Goal: Information Seeking & Learning: Learn about a topic

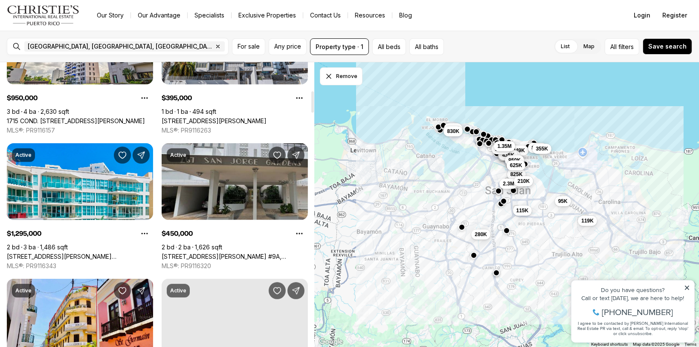
scroll to position [384, 0]
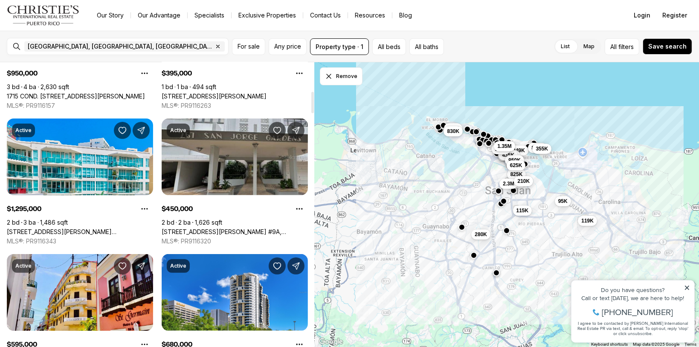
click at [242, 228] on link "[STREET_ADDRESS][PERSON_NAME] #9A, [GEOGRAPHIC_DATA][PERSON_NAME], 00912" at bounding box center [235, 232] width 146 height 8
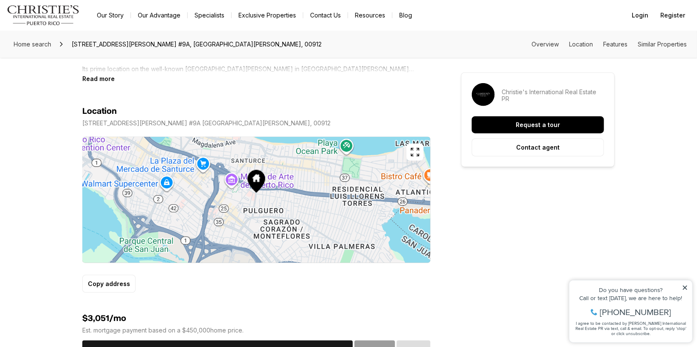
scroll to position [469, 0]
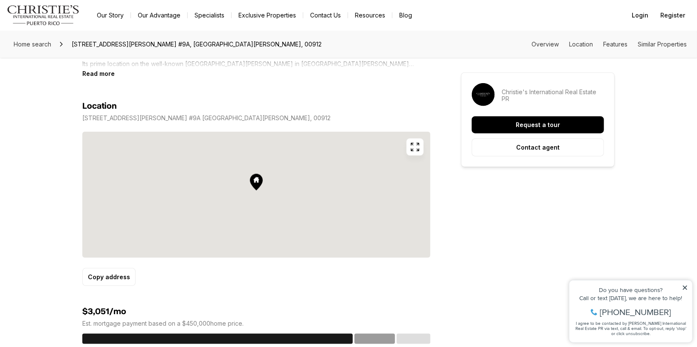
drag, startPoint x: 324, startPoint y: 220, endPoint x: 299, endPoint y: 192, distance: 38.0
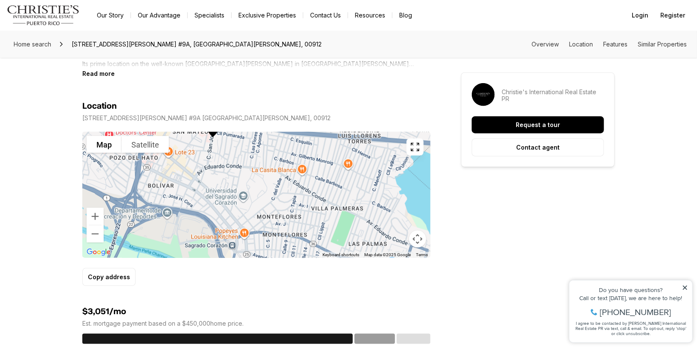
drag, startPoint x: 288, startPoint y: 186, endPoint x: 245, endPoint y: 133, distance: 68.2
click at [245, 133] on div at bounding box center [256, 195] width 348 height 126
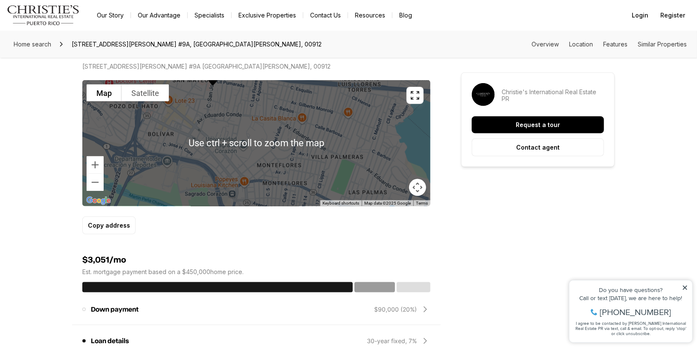
scroll to position [512, 0]
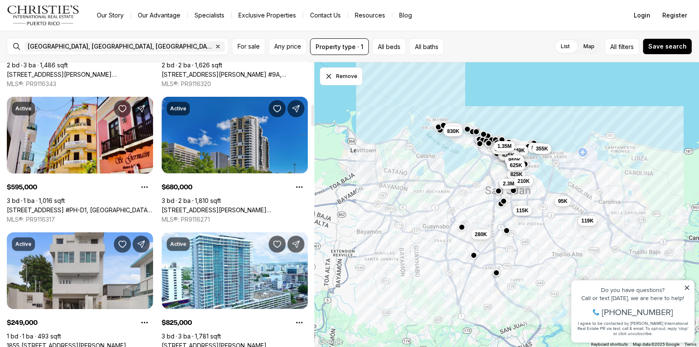
scroll to position [554, 0]
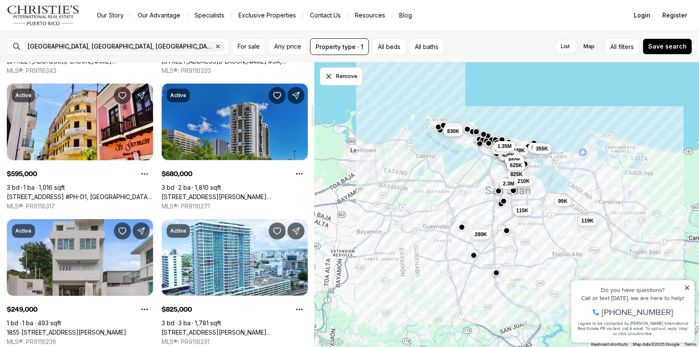
click at [203, 193] on link "[STREET_ADDRESS][PERSON_NAME][PERSON_NAME]" at bounding box center [235, 197] width 146 height 8
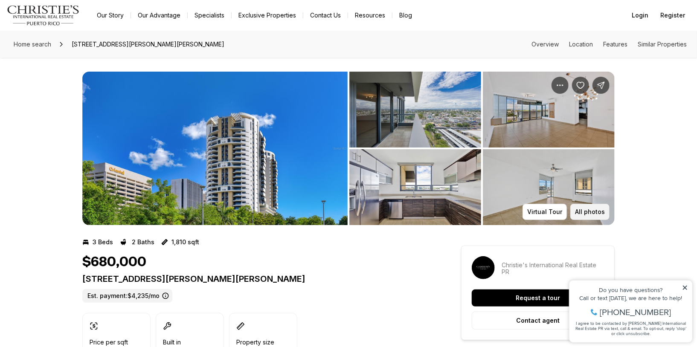
click at [593, 212] on p "All photos" at bounding box center [590, 212] width 30 height 7
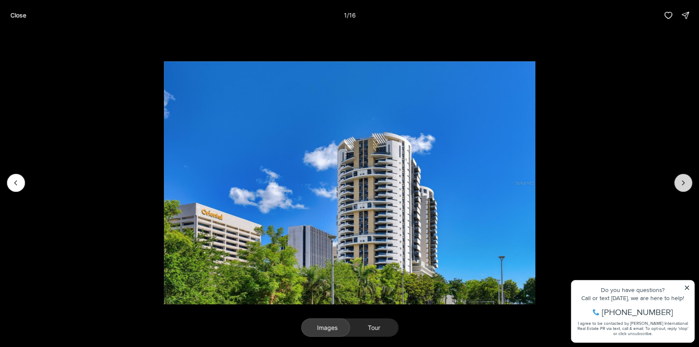
click at [677, 182] on button "Next slide" at bounding box center [683, 183] width 18 height 18
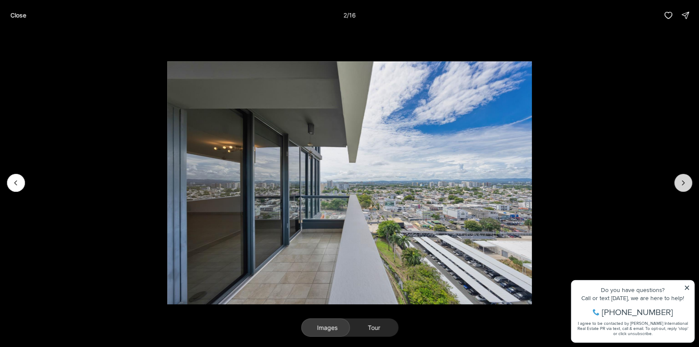
click at [677, 182] on button "Next slide" at bounding box center [683, 183] width 18 height 18
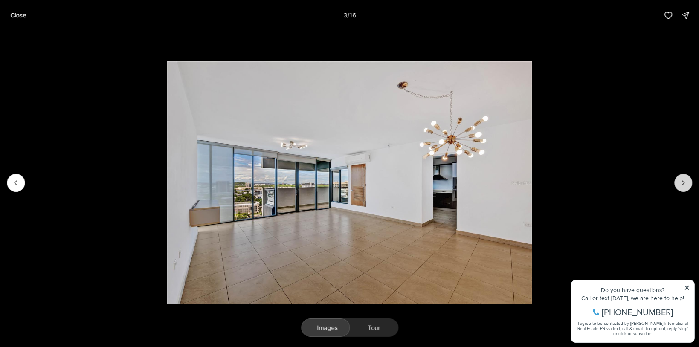
click at [675, 183] on button "Next slide" at bounding box center [683, 183] width 18 height 18
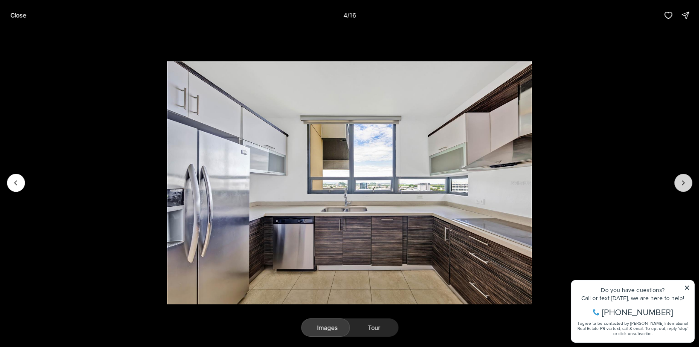
click at [675, 183] on button "Next slide" at bounding box center [683, 183] width 18 height 18
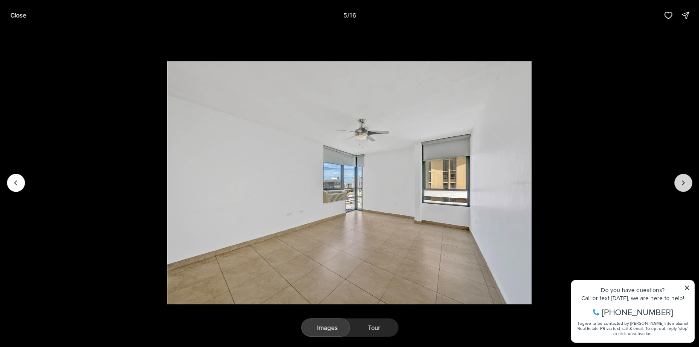
click at [675, 183] on button "Next slide" at bounding box center [683, 183] width 18 height 18
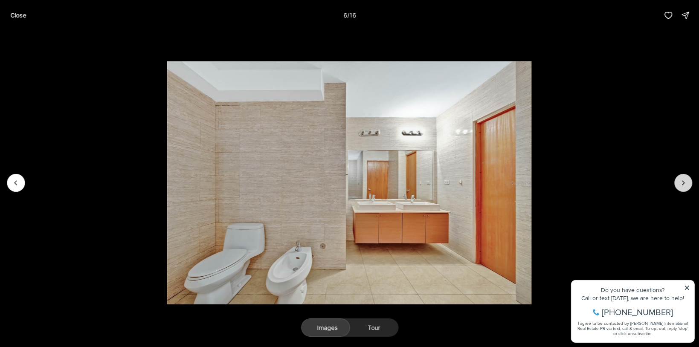
click at [681, 183] on icon "Next slide" at bounding box center [683, 183] width 9 height 9
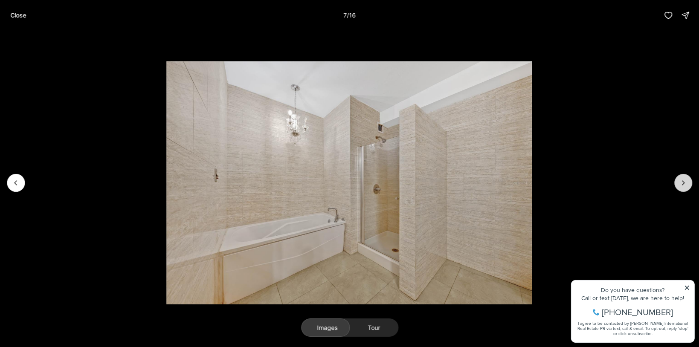
click at [681, 183] on icon "Next slide" at bounding box center [683, 183] width 9 height 9
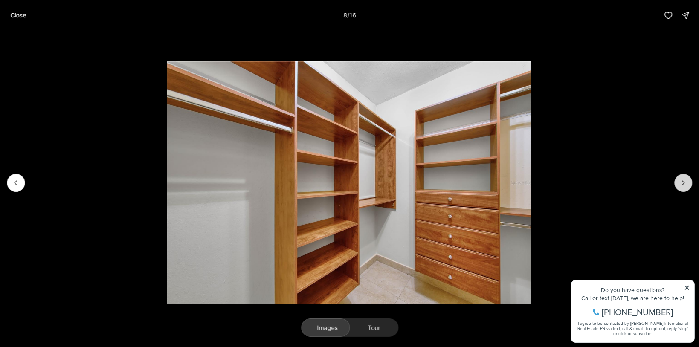
click at [681, 183] on icon "Next slide" at bounding box center [683, 183] width 9 height 9
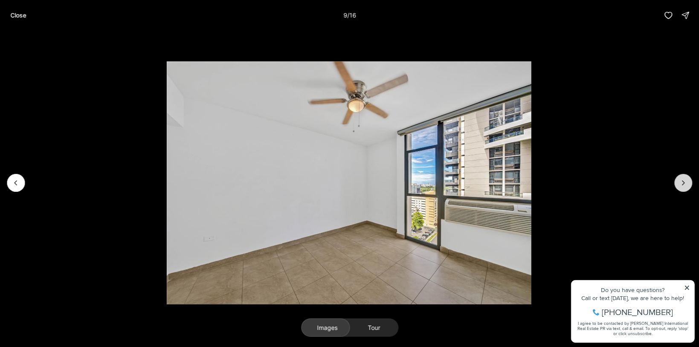
click at [681, 183] on icon "Next slide" at bounding box center [683, 183] width 9 height 9
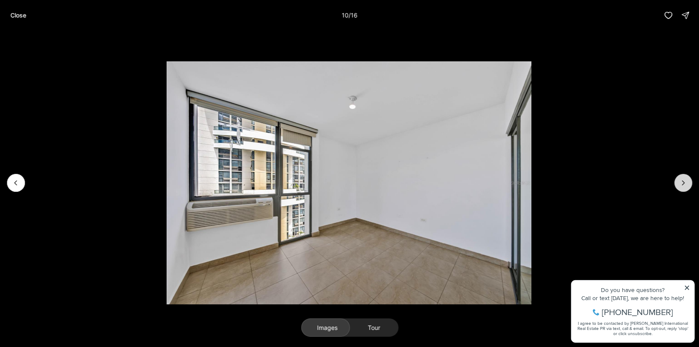
click at [681, 184] on icon "Next slide" at bounding box center [683, 183] width 9 height 9
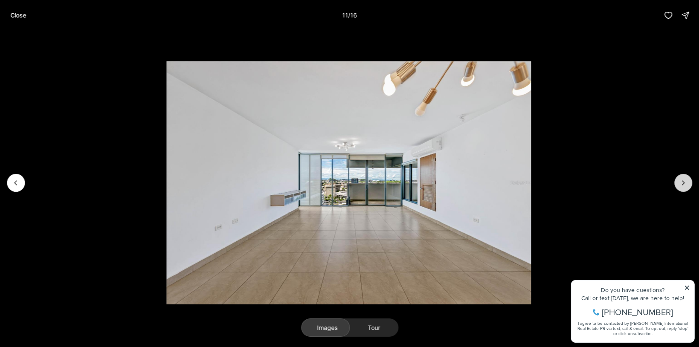
click at [679, 185] on icon "Next slide" at bounding box center [683, 183] width 9 height 9
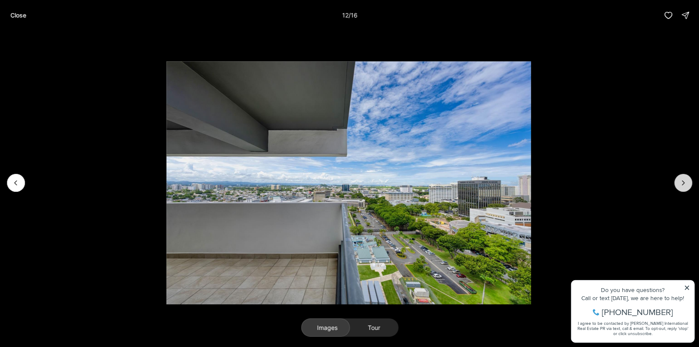
click at [679, 185] on icon "Next slide" at bounding box center [683, 183] width 9 height 9
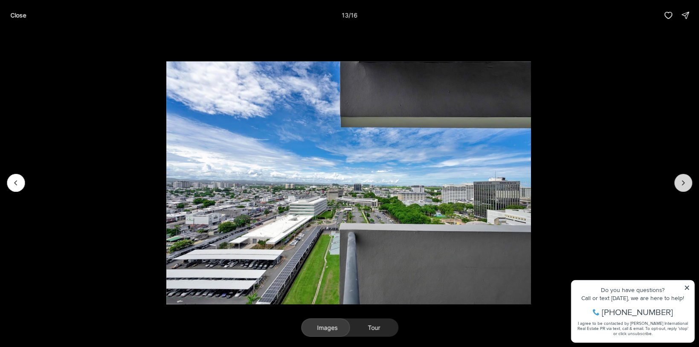
click at [680, 185] on icon "Next slide" at bounding box center [683, 183] width 9 height 9
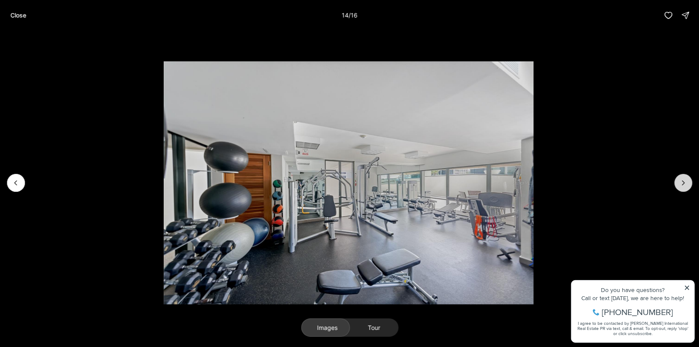
click at [680, 185] on icon "Next slide" at bounding box center [683, 183] width 9 height 9
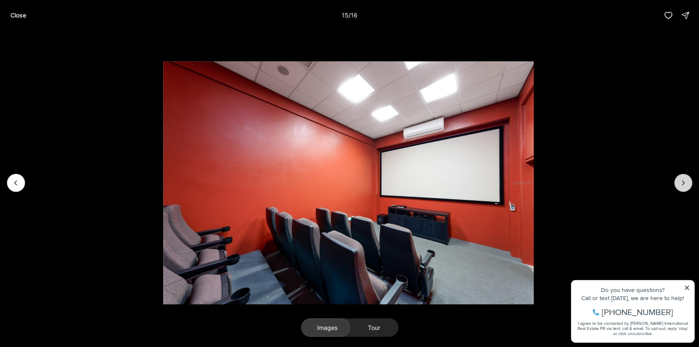
click at [680, 185] on icon "Next slide" at bounding box center [683, 183] width 9 height 9
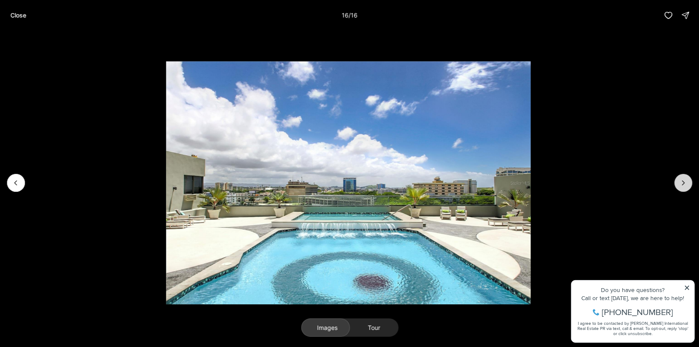
click at [680, 186] on div at bounding box center [683, 183] width 18 height 18
click at [681, 182] on div at bounding box center [683, 183] width 18 height 18
click at [20, 14] on p "Close" at bounding box center [18, 15] width 16 height 7
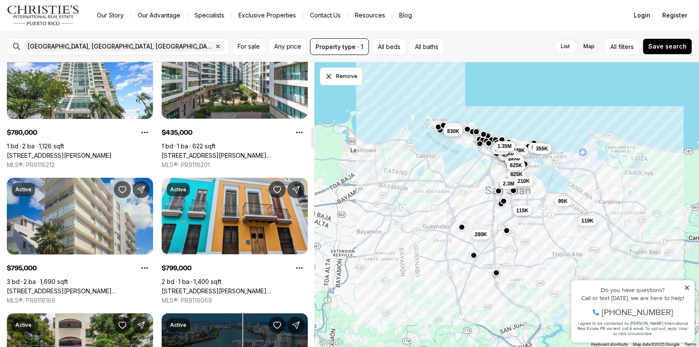
scroll to position [853, 0]
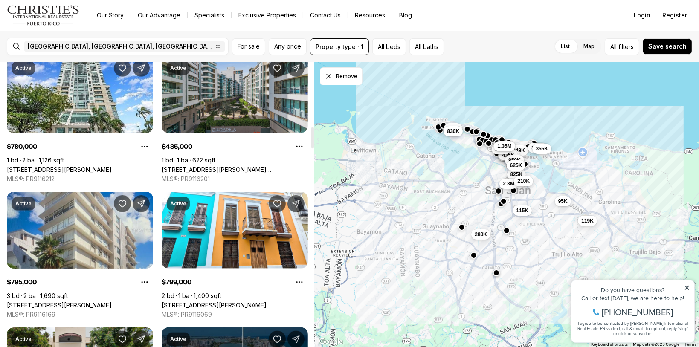
click at [249, 166] on link "[STREET_ADDRESS][PERSON_NAME][PERSON_NAME]" at bounding box center [235, 170] width 146 height 8
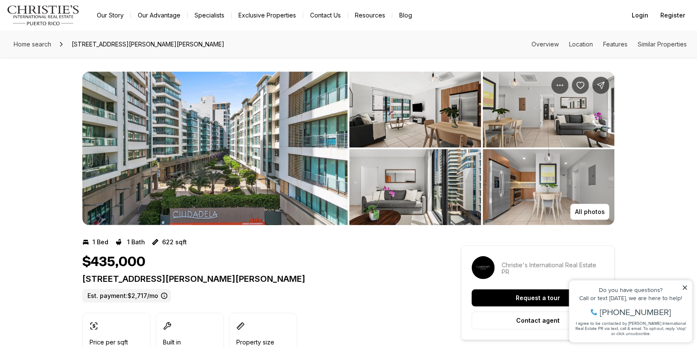
click at [378, 114] on img "View image gallery" at bounding box center [415, 110] width 132 height 76
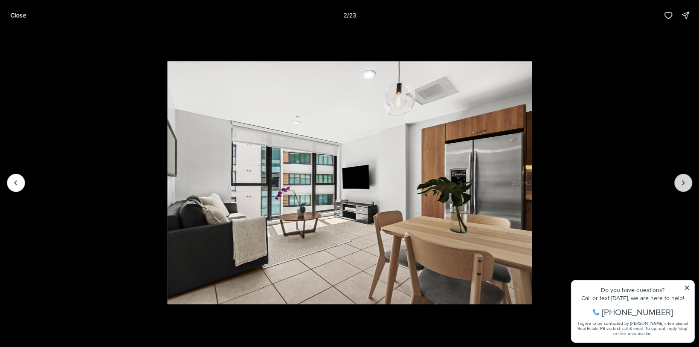
click at [684, 180] on icon "Next slide" at bounding box center [683, 183] width 9 height 9
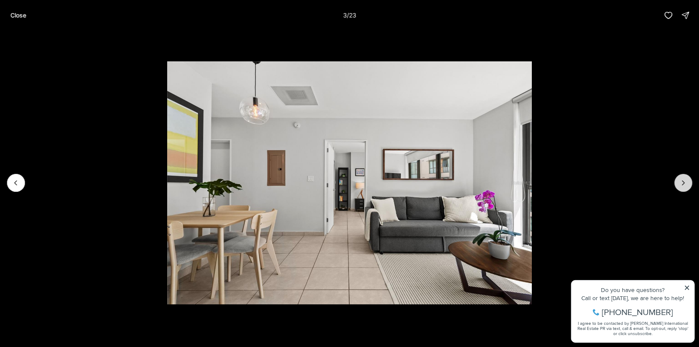
click at [681, 180] on icon "Next slide" at bounding box center [683, 183] width 9 height 9
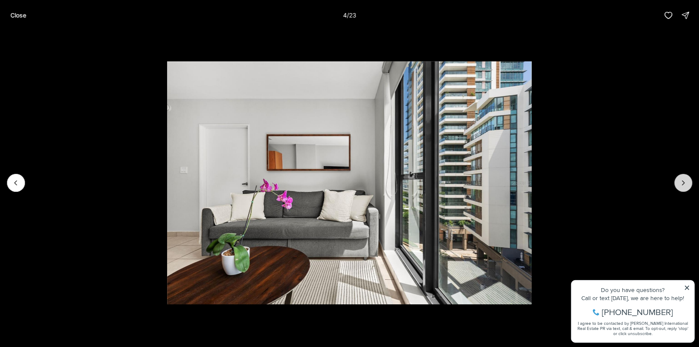
click at [681, 180] on icon "Next slide" at bounding box center [683, 183] width 9 height 9
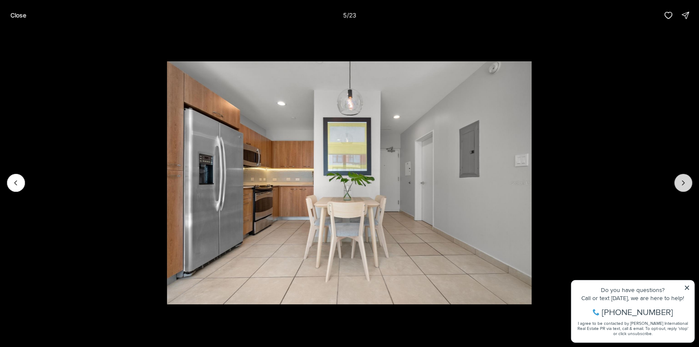
click at [681, 180] on icon "Next slide" at bounding box center [683, 183] width 9 height 9
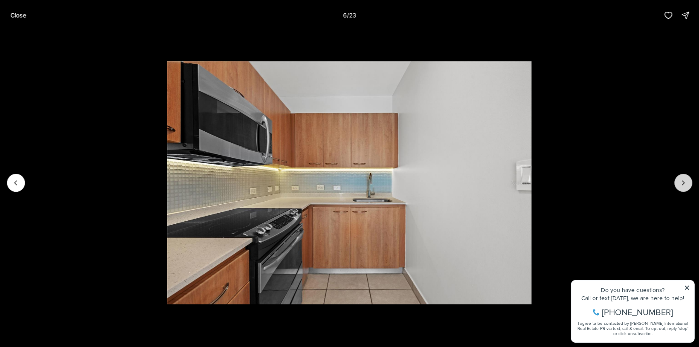
click at [681, 180] on icon "Next slide" at bounding box center [683, 183] width 9 height 9
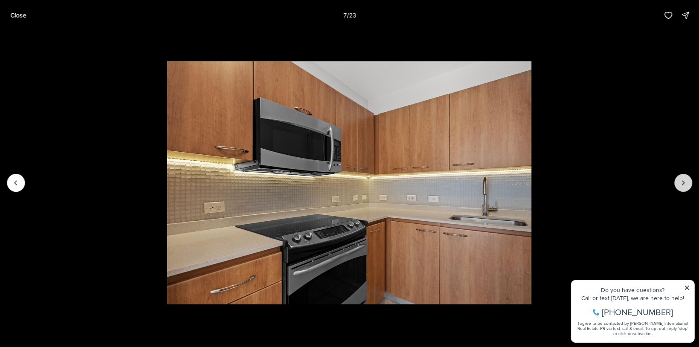
click at [681, 179] on icon "Next slide" at bounding box center [683, 183] width 9 height 9
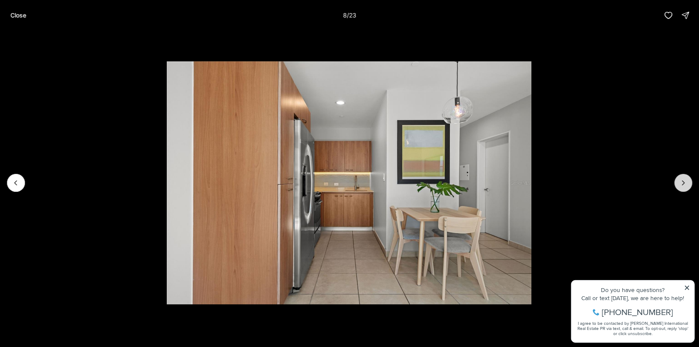
click at [681, 180] on icon "Next slide" at bounding box center [683, 183] width 9 height 9
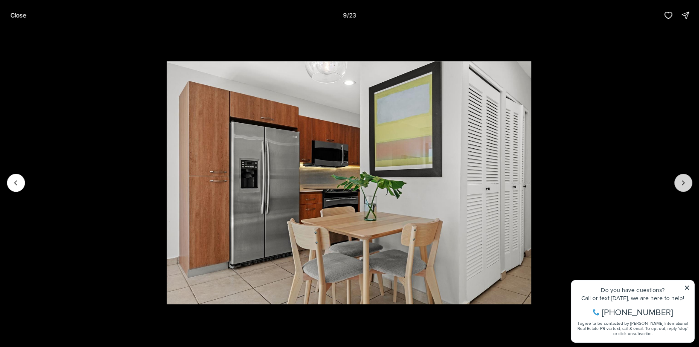
click at [681, 179] on icon "Next slide" at bounding box center [683, 183] width 9 height 9
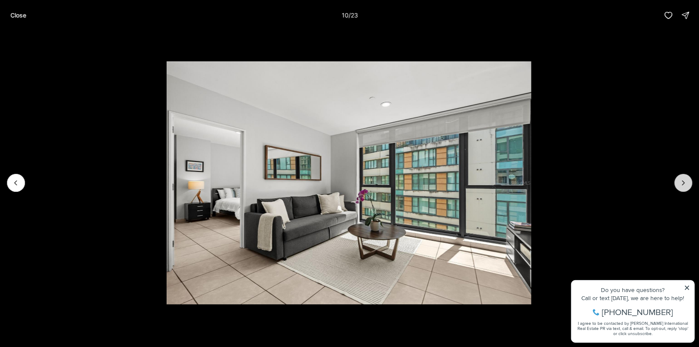
click at [681, 180] on icon "Next slide" at bounding box center [683, 183] width 9 height 9
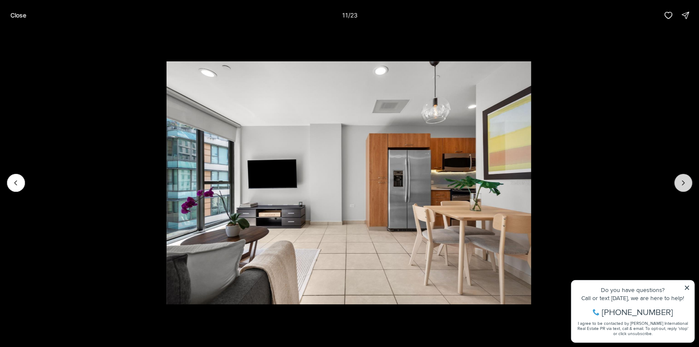
click at [681, 179] on icon "Next slide" at bounding box center [683, 183] width 9 height 9
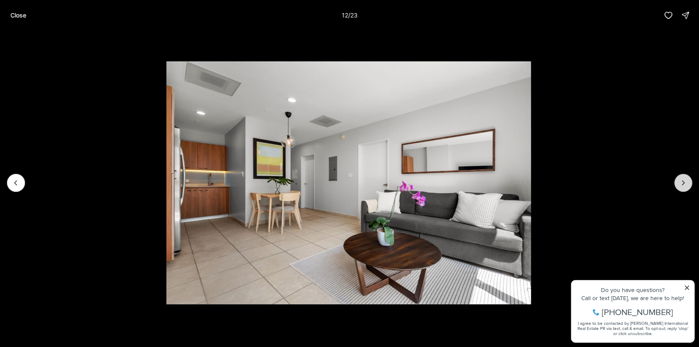
click at [682, 177] on button "Next slide" at bounding box center [683, 183] width 18 height 18
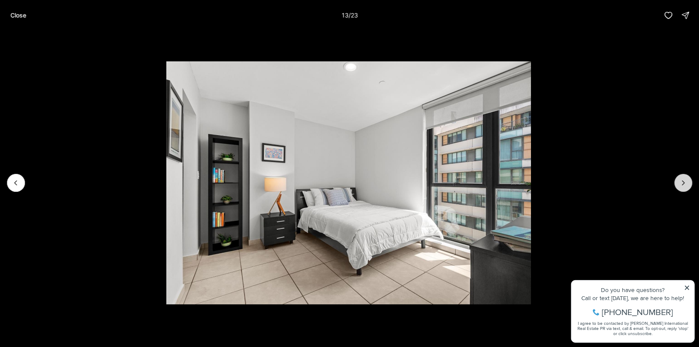
click at [680, 174] on button "Next slide" at bounding box center [683, 183] width 18 height 18
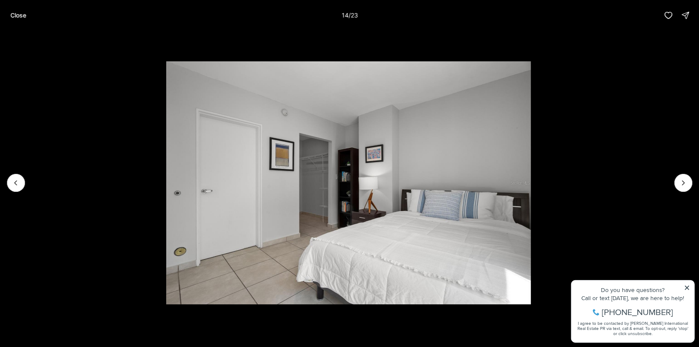
click at [677, 172] on li "14 of 23" at bounding box center [348, 183] width 699 height 304
click at [681, 183] on icon "Next slide" at bounding box center [683, 183] width 9 height 9
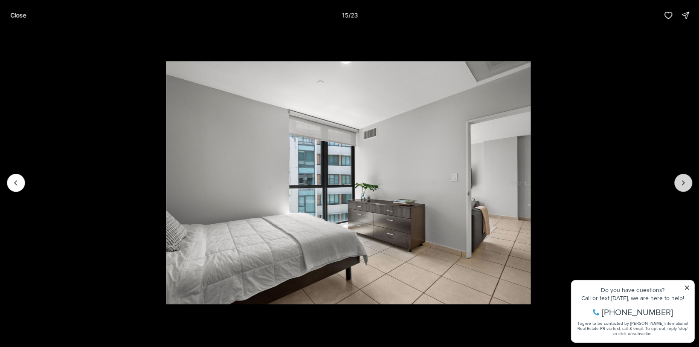
click at [681, 182] on icon "Next slide" at bounding box center [683, 183] width 9 height 9
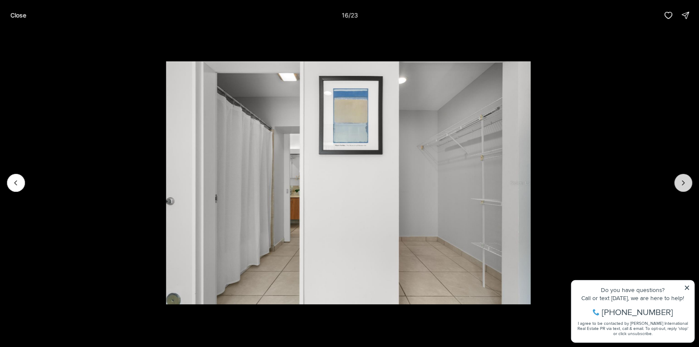
click at [681, 183] on icon "Next slide" at bounding box center [683, 183] width 9 height 9
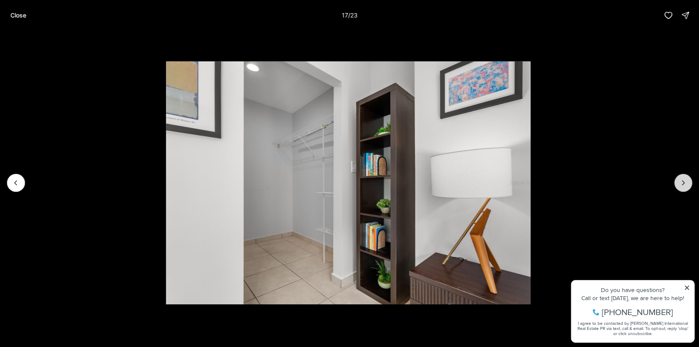
click at [681, 182] on icon "Next slide" at bounding box center [683, 183] width 9 height 9
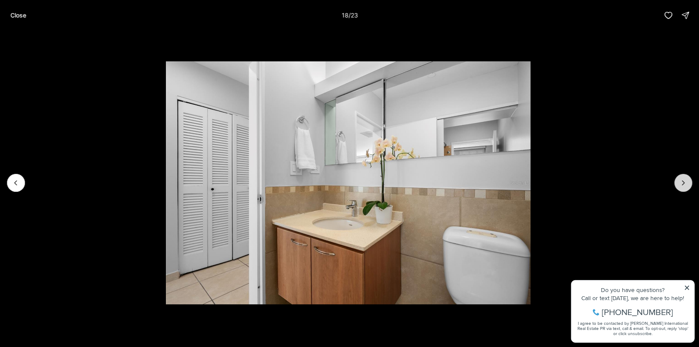
click at [682, 181] on icon "Next slide" at bounding box center [683, 183] width 2 height 4
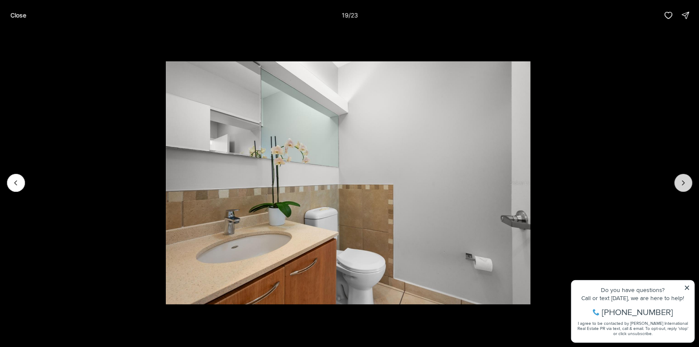
click at [682, 181] on icon "Next slide" at bounding box center [683, 183] width 2 height 4
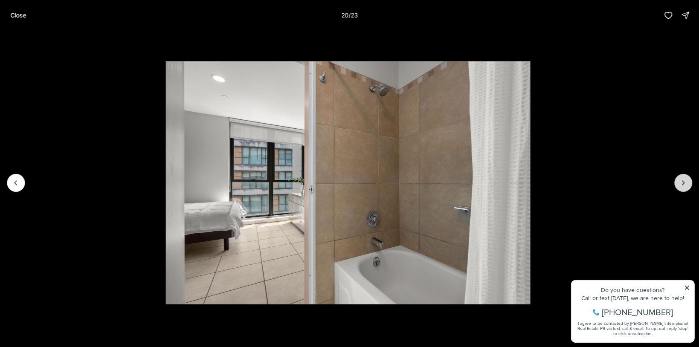
click at [683, 180] on icon "Next slide" at bounding box center [683, 183] width 9 height 9
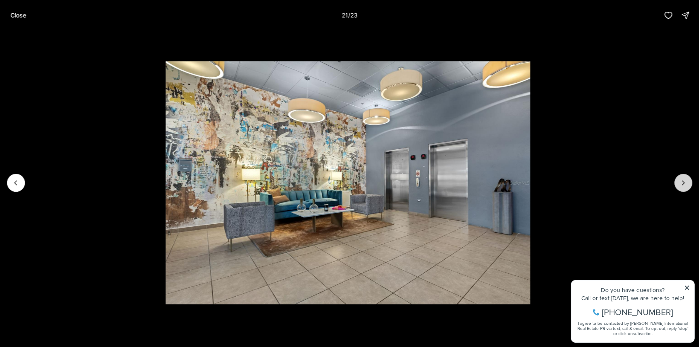
click at [680, 181] on icon "Next slide" at bounding box center [683, 183] width 9 height 9
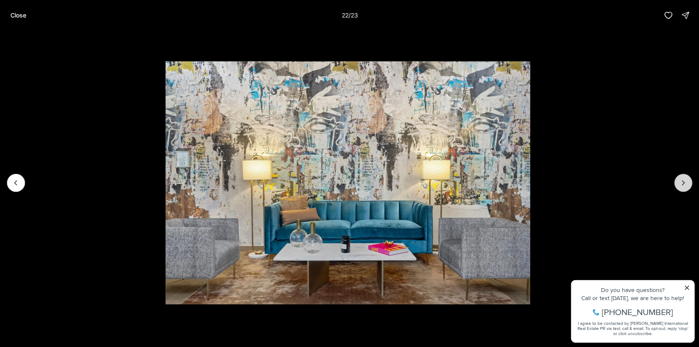
click at [680, 182] on icon "Next slide" at bounding box center [683, 183] width 9 height 9
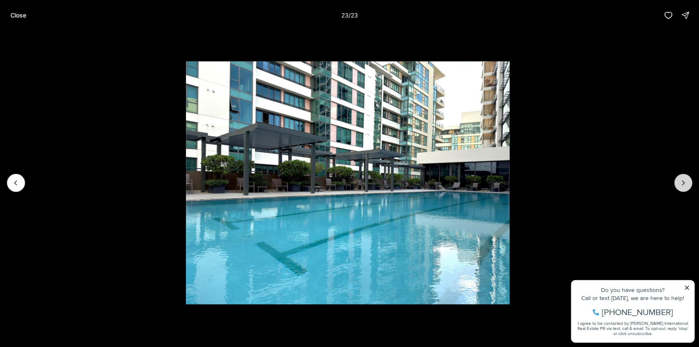
click at [680, 182] on div at bounding box center [683, 183] width 18 height 18
click at [680, 183] on div at bounding box center [683, 183] width 18 height 18
click at [14, 14] on p "Close" at bounding box center [18, 15] width 16 height 7
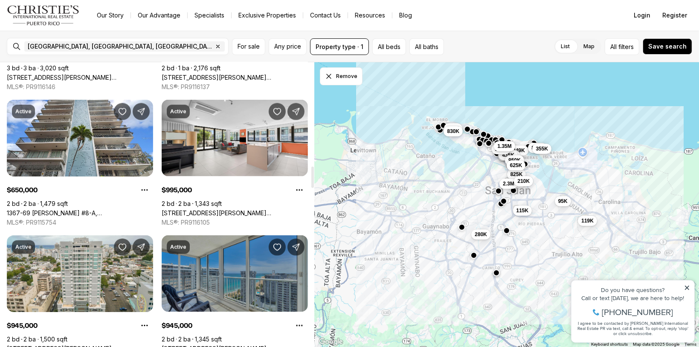
scroll to position [1493, 0]
